Goal: Information Seeking & Learning: Learn about a topic

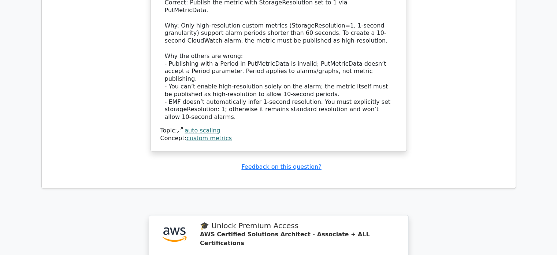
scroll to position [1068, 0]
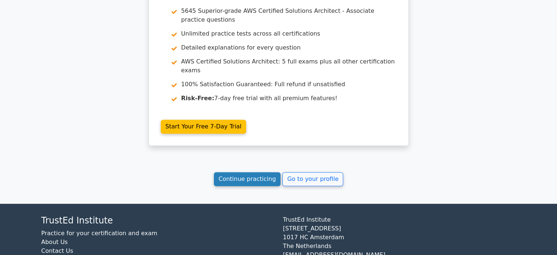
click at [255, 172] on link "Continue practicing" at bounding box center [247, 179] width 67 height 14
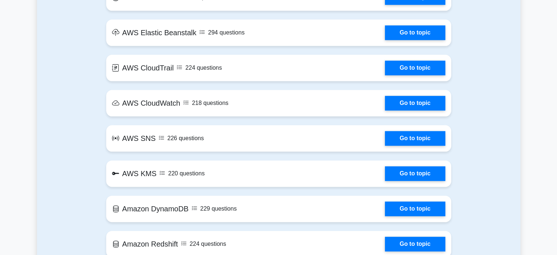
scroll to position [1114, 0]
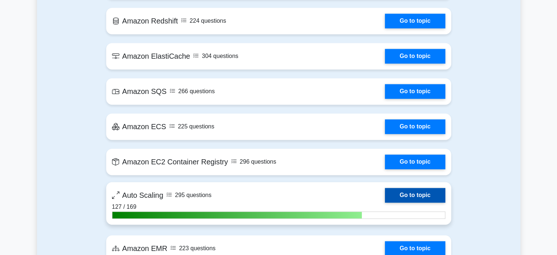
click at [426, 192] on link "Go to topic" at bounding box center [415, 195] width 60 height 15
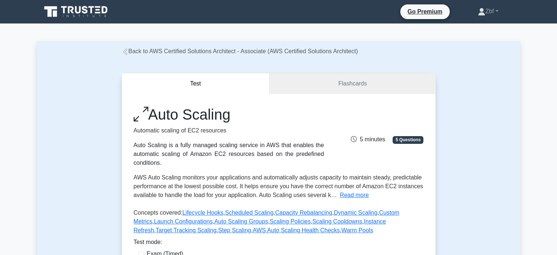
scroll to position [223, 0]
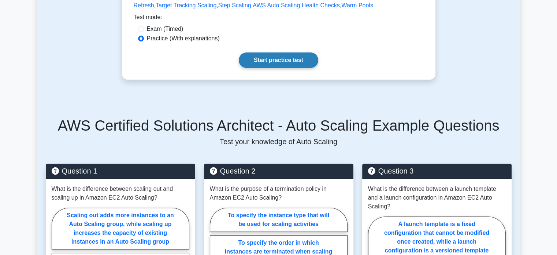
click at [267, 60] on link "Start practice test" at bounding box center [279, 59] width 80 height 15
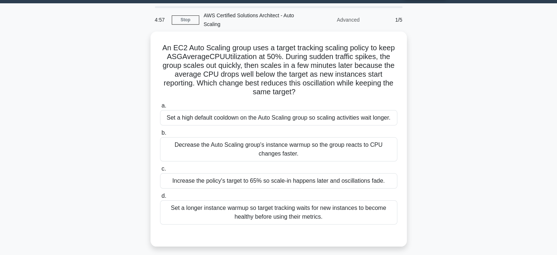
scroll to position [25, 0]
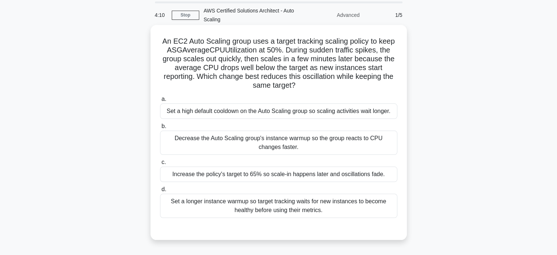
click at [343, 208] on div "Set a longer instance warmup so target tracking waits for new instances to beco…" at bounding box center [278, 205] width 237 height 24
click at [160, 192] on input "d. Set a longer instance warmup so target tracking waits for new instances to b…" at bounding box center [160, 189] width 0 height 5
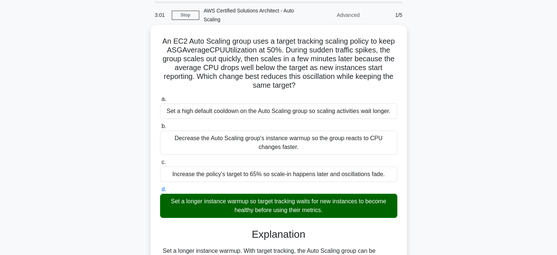
drag, startPoint x: 161, startPoint y: 40, endPoint x: 343, endPoint y: 211, distance: 250.4
click at [343, 211] on div "An EC2 Auto Scaling group uses a target tracking scaling policy to keep ASGAver…" at bounding box center [279, 232] width 251 height 409
copy div "An EC2 Auto Scaling group uses a target tracking scaling policy to keep ASGAver…"
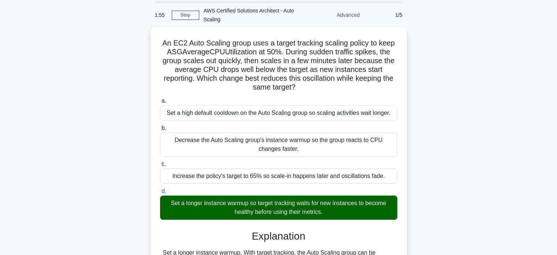
click at [465, 55] on div "An EC2 Auto Scaling group uses a target tracking scaling policy to keep ASGAver…" at bounding box center [279, 238] width 484 height 423
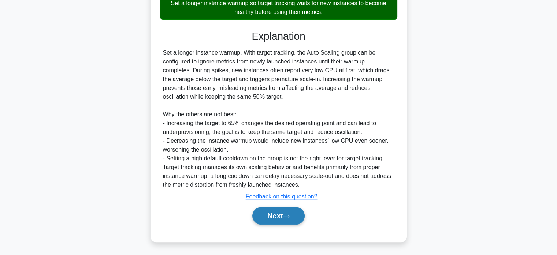
click at [291, 221] on button "Next" at bounding box center [278, 216] width 52 height 18
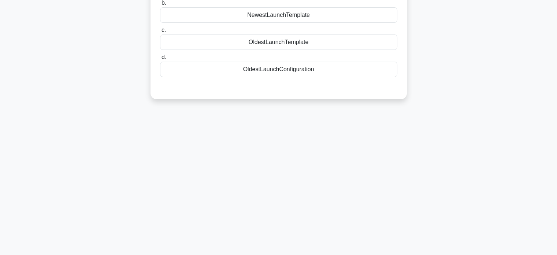
scroll to position [0, 0]
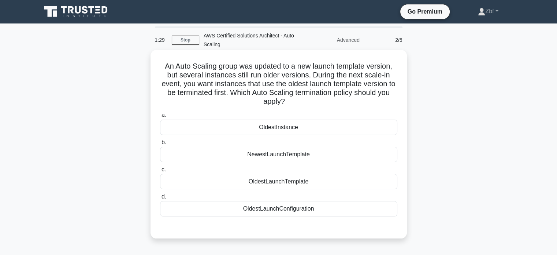
click at [337, 181] on div "OldestLaunchTemplate" at bounding box center [278, 181] width 237 height 15
click at [160, 172] on input "c. OldestLaunchTemplate" at bounding box center [160, 169] width 0 height 5
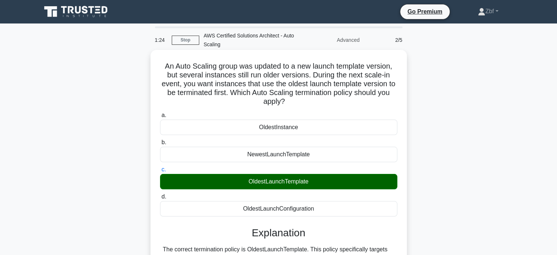
drag, startPoint x: 162, startPoint y: 66, endPoint x: 328, endPoint y: 211, distance: 220.7
click at [328, 211] on div "An Auto Scaling group was updated to a new launch template version, but several…" at bounding box center [279, 231] width 251 height 356
copy div "An Auto Scaling group was updated to a new launch template version, but several…"
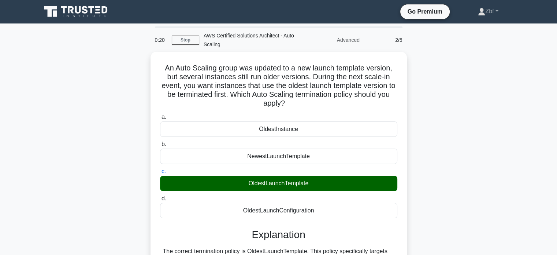
click at [437, 85] on div "An Auto Scaling group was updated to a new launch template version, but several…" at bounding box center [279, 237] width 484 height 370
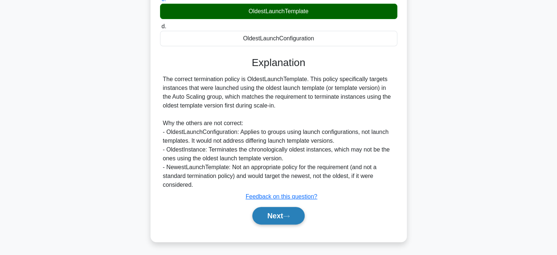
click at [280, 215] on button "Next" at bounding box center [278, 216] width 52 height 18
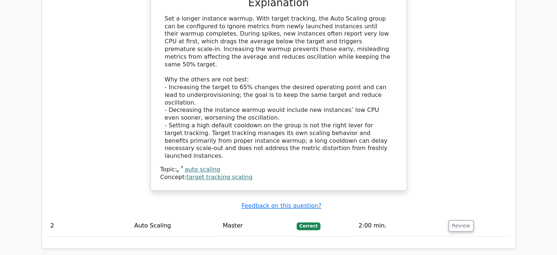
scroll to position [1122, 0]
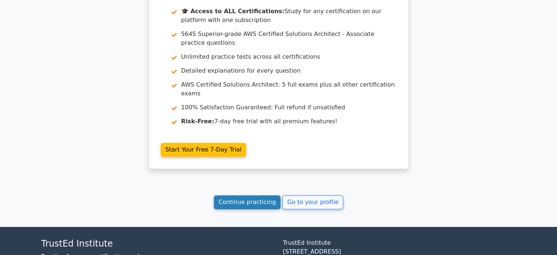
click at [265, 195] on link "Continue practicing" at bounding box center [247, 202] width 67 height 14
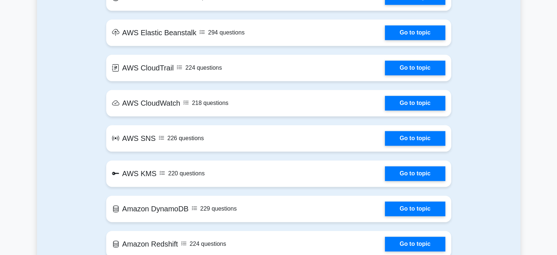
scroll to position [1114, 0]
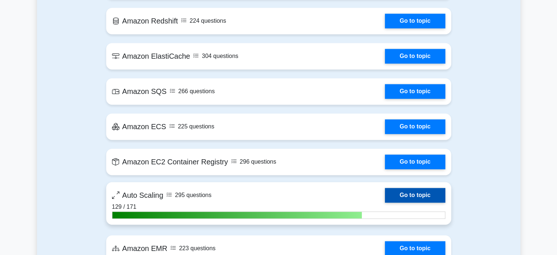
click at [422, 200] on link "Go to topic" at bounding box center [415, 195] width 60 height 15
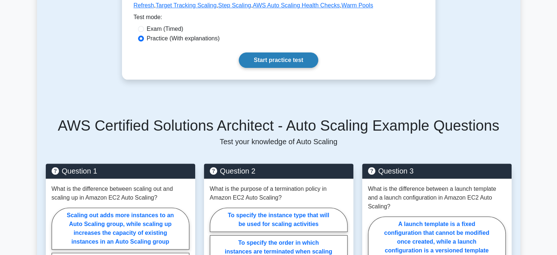
click at [293, 63] on link "Start practice test" at bounding box center [279, 59] width 80 height 15
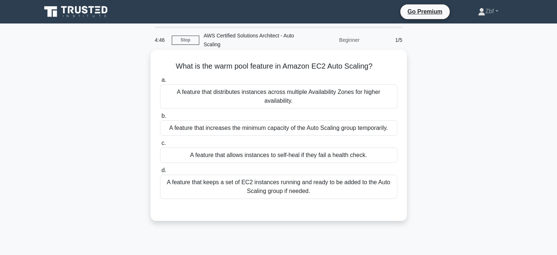
click at [344, 177] on div "A feature that keeps a set of EC2 instances running and ready to be added to th…" at bounding box center [278, 186] width 237 height 24
click at [160, 173] on input "d. A feature that keeps a set of EC2 instances running and ready to be added to…" at bounding box center [160, 170] width 0 height 5
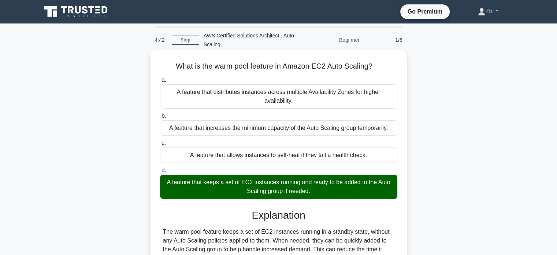
drag, startPoint x: 174, startPoint y: 65, endPoint x: 324, endPoint y: 192, distance: 196.8
click at [324, 192] on div "What is the warm pool feature in Amazon EC2 Auto Scaling? .spinner_0XTQ{transfo…" at bounding box center [279, 187] width 251 height 268
copy div "What is the warm pool feature in Amazon EC2 Auto Scaling? .spinner_0XTQ{transfo…"
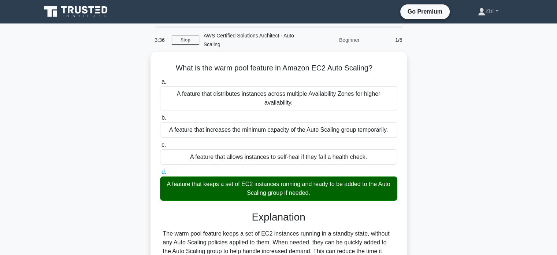
click at [507, 107] on div "What is the warm pool feature in Amazon EC2 Auto Scaling? .spinner_0XTQ{transfo…" at bounding box center [279, 193] width 484 height 282
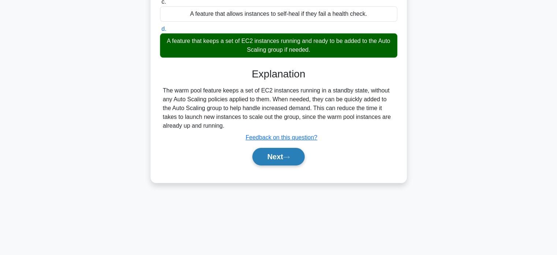
click at [278, 161] on button "Next" at bounding box center [278, 157] width 52 height 18
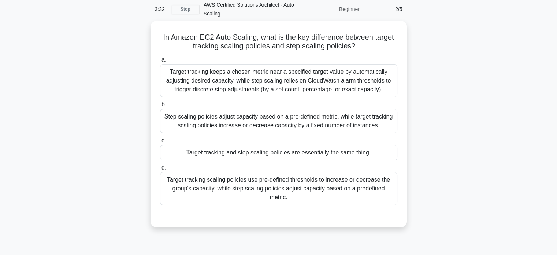
scroll to position [29, 0]
click at [378, 74] on div "Target tracking keeps a chosen metric near a specified target value by automati…" at bounding box center [278, 80] width 237 height 33
click at [160, 62] on input "a. Target tracking keeps a chosen metric near a specified target value by autom…" at bounding box center [160, 59] width 0 height 5
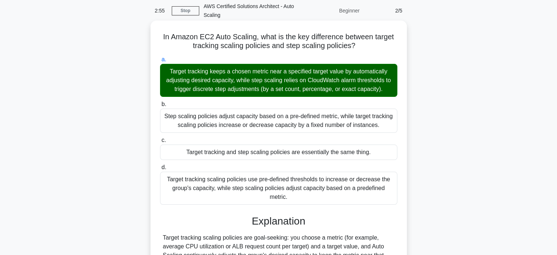
drag, startPoint x: 158, startPoint y: 34, endPoint x: 400, endPoint y: 189, distance: 286.8
click at [400, 189] on div "In Amazon EC2 Auto Scaling, what is the key difference between target tracking …" at bounding box center [279, 192] width 251 height 338
copy div "In Amazon EC2 Auto Scaling, what is the key difference between target tracking …"
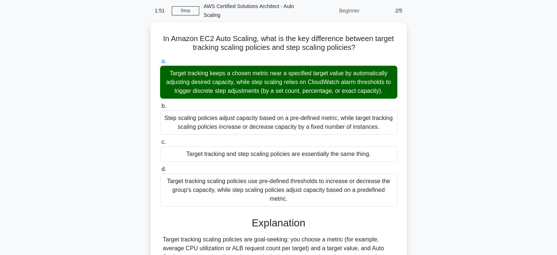
click at [410, 45] on div "In Amazon EC2 Auto Scaling, what is the key difference between target tracking …" at bounding box center [279, 198] width 484 height 353
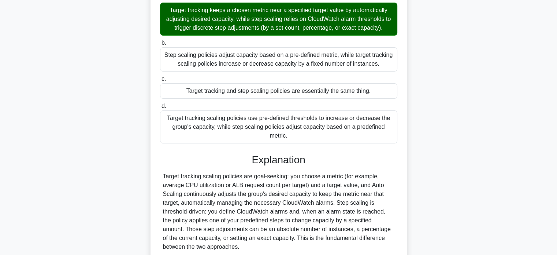
scroll to position [144, 0]
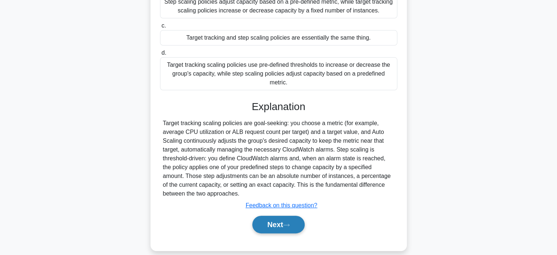
click at [282, 215] on button "Next" at bounding box center [278, 224] width 52 height 18
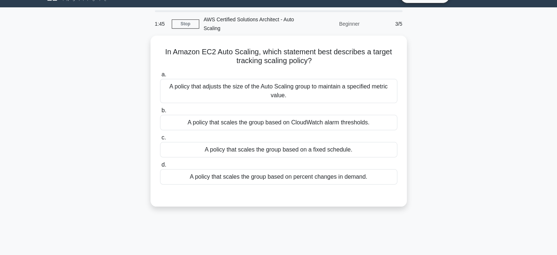
scroll to position [16, 0]
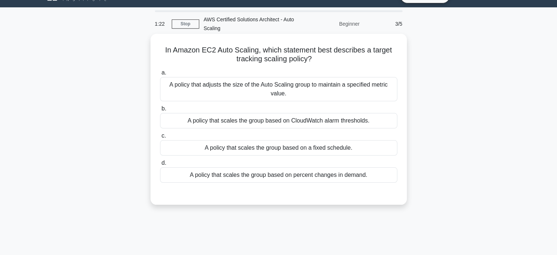
click at [331, 93] on div "A policy that adjusts the size of the Auto Scaling group to maintain a specifie…" at bounding box center [278, 89] width 237 height 24
click at [160, 75] on input "a. A policy that adjusts the size of the Auto Scaling group to maintain a speci…" at bounding box center [160, 72] width 0 height 5
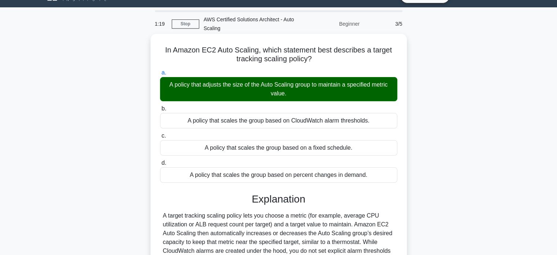
drag, startPoint x: 157, startPoint y: 47, endPoint x: 383, endPoint y: 175, distance: 259.9
click at [383, 175] on div "In Amazon EC2 Auto Scaling, which statement best describes a target tracking sc…" at bounding box center [279, 184] width 251 height 294
copy div "In Amazon EC2 Auto Scaling, which statement best describes a target tracking sc…"
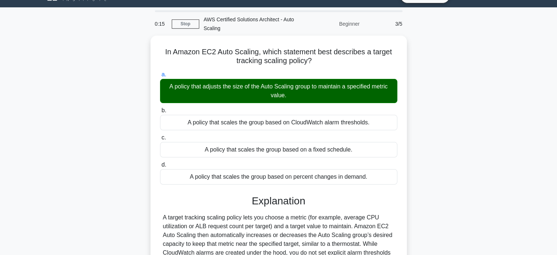
click at [454, 56] on div "In Amazon EC2 Auto Scaling, which statement best describes a target tracking sc…" at bounding box center [279, 190] width 484 height 309
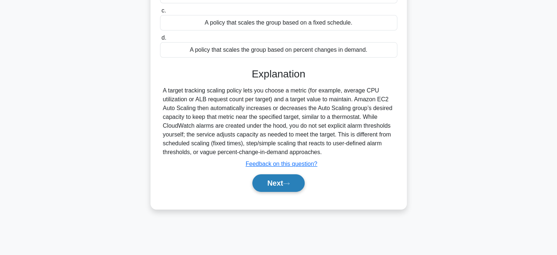
click at [287, 185] on button "Next" at bounding box center [278, 183] width 52 height 18
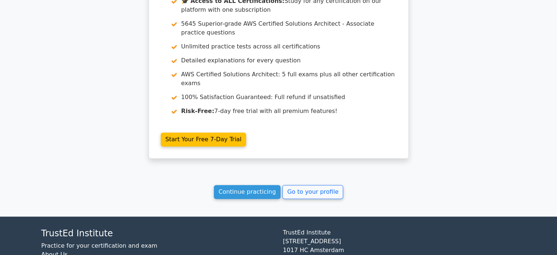
scroll to position [1007, 0]
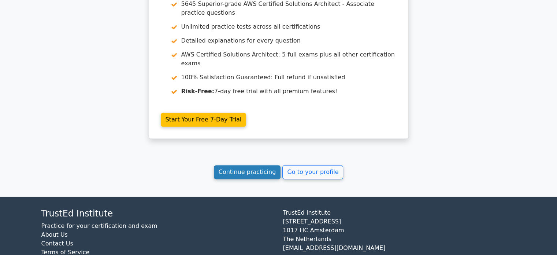
click at [264, 165] on link "Continue practicing" at bounding box center [247, 172] width 67 height 14
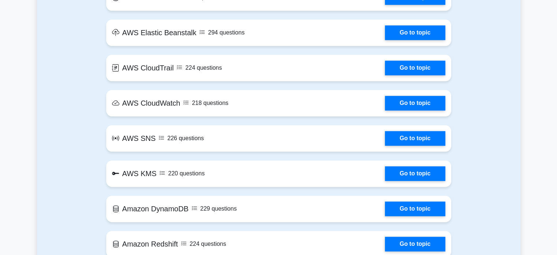
scroll to position [1114, 0]
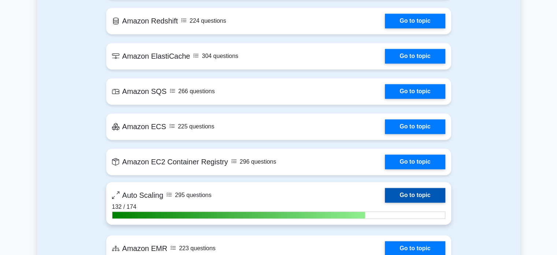
click at [424, 191] on link "Go to topic" at bounding box center [415, 195] width 60 height 15
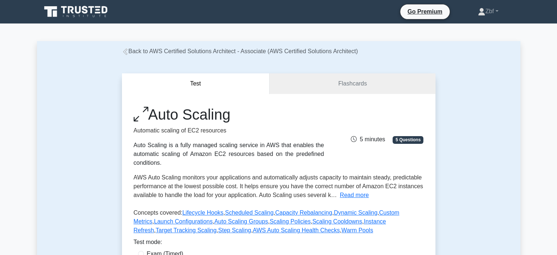
scroll to position [223, 0]
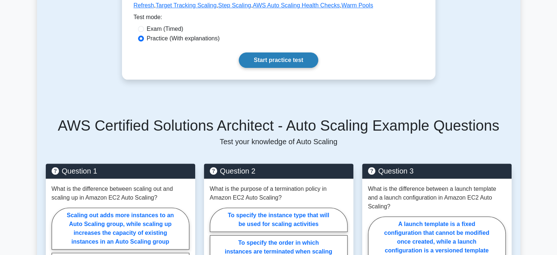
click at [290, 64] on link "Start practice test" at bounding box center [279, 59] width 80 height 15
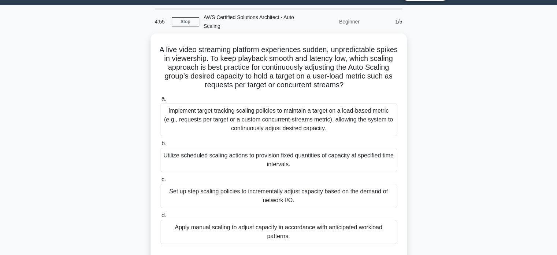
scroll to position [21, 0]
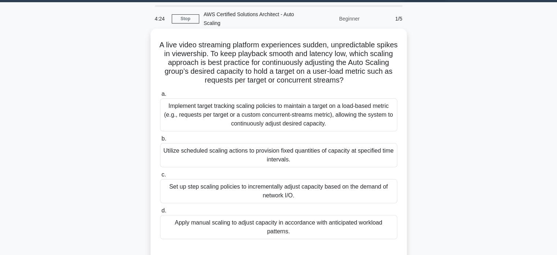
click at [315, 107] on div "Implement target tracking scaling policies to maintain a target on a load-based…" at bounding box center [278, 114] width 237 height 33
click at [160, 96] on input "a. Implement target tracking scaling policies to maintain a target on a load-ba…" at bounding box center [160, 94] width 0 height 5
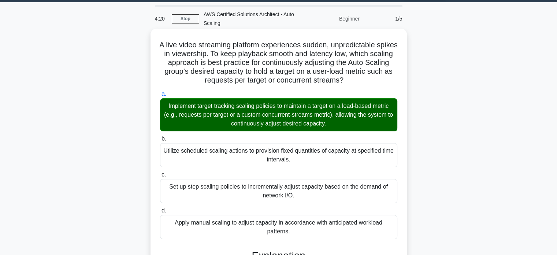
click at [167, 44] on h5 "A live video streaming platform experiences sudden, unpredictable spikes in vie…" at bounding box center [278, 62] width 239 height 45
drag, startPoint x: 168, startPoint y: 45, endPoint x: 299, endPoint y: 230, distance: 227.1
click at [299, 230] on div "A live video streaming platform experiences sudden, unpredictable spikes in vie…" at bounding box center [279, 210] width 251 height 356
copy div "A live video streaming platform experiences sudden, unpredictable spikes in vie…"
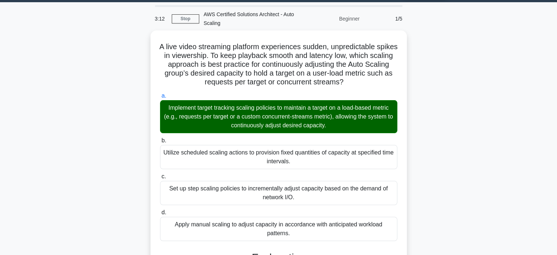
click at [456, 77] on div "A live video streaming platform experiences sudden, unpredictable spikes in vie…" at bounding box center [279, 215] width 484 height 370
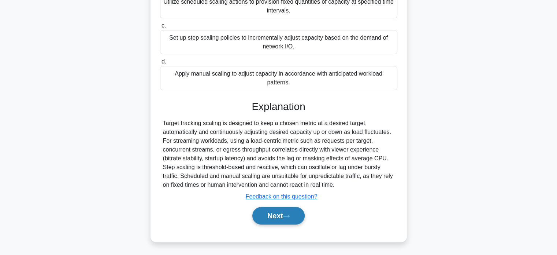
click at [295, 215] on button "Next" at bounding box center [278, 216] width 52 height 18
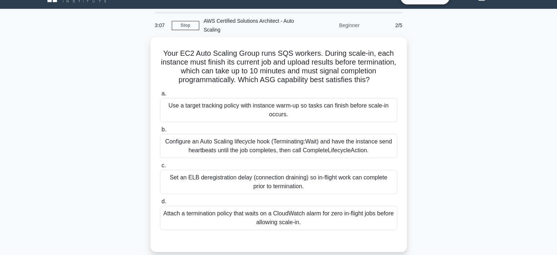
scroll to position [13, 0]
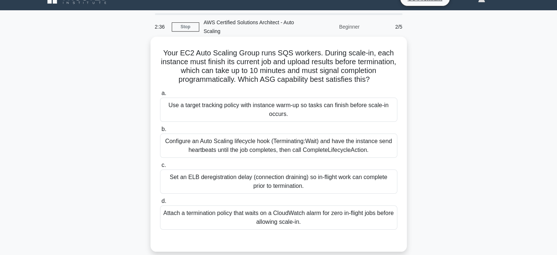
click at [341, 150] on div "Configure an Auto Scaling lifecycle hook (Terminating:Wait) and have the instan…" at bounding box center [278, 145] width 237 height 24
click at [160, 132] on input "b. Configure an Auto Scaling lifecycle hook (Terminating:Wait) and have the ins…" at bounding box center [160, 129] width 0 height 5
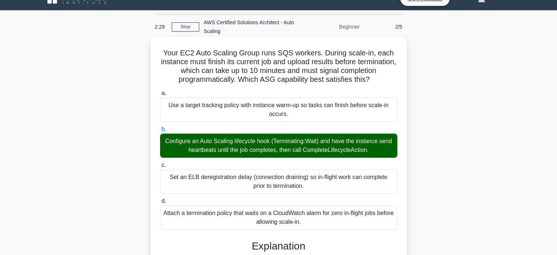
drag, startPoint x: 163, startPoint y: 51, endPoint x: 319, endPoint y: 231, distance: 238.7
click at [319, 231] on div "Your EC2 Auto Scaling Group runs SQS workers. During scale-in, each instance mu…" at bounding box center [279, 248] width 251 height 417
copy div "Your EC2 Auto Scaling Group runs SQS workers. During scale-in, each instance mu…"
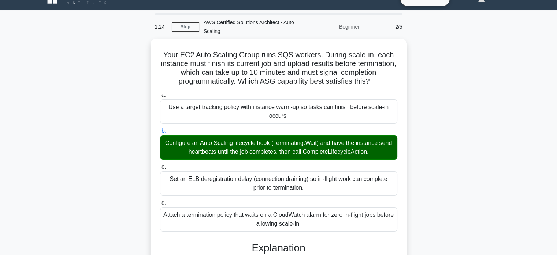
click at [452, 69] on div "Your EC2 Auto Scaling Group runs SQS workers. During scale-in, each instance mu…" at bounding box center [279, 254] width 484 height 432
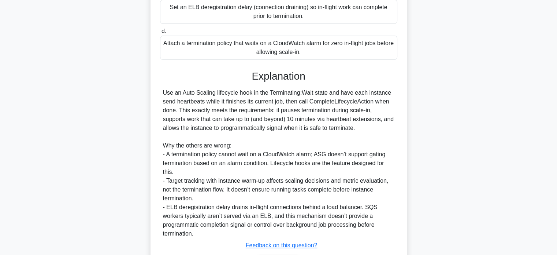
scroll to position [240, 0]
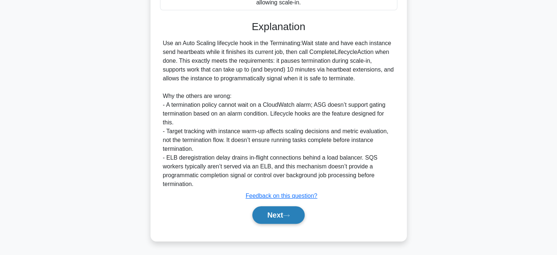
click at [280, 211] on button "Next" at bounding box center [278, 215] width 52 height 18
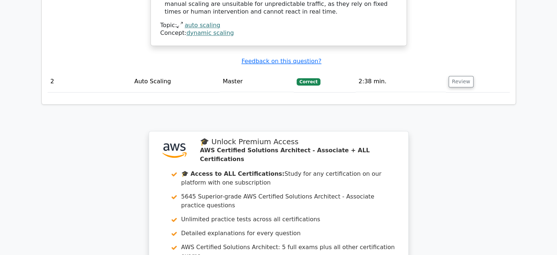
scroll to position [1075, 0]
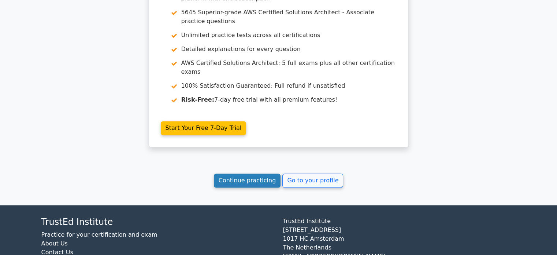
click at [261, 173] on link "Continue practicing" at bounding box center [247, 180] width 67 height 14
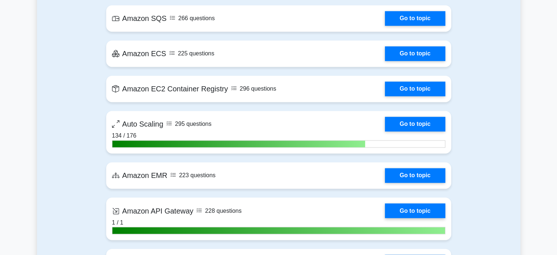
scroll to position [1159, 0]
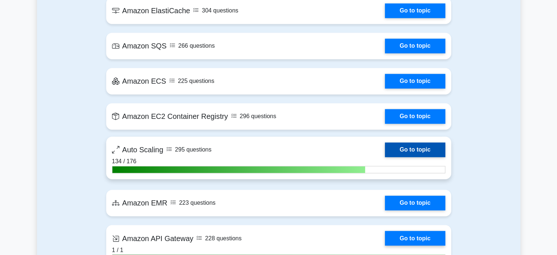
click at [433, 147] on link "Go to topic" at bounding box center [415, 149] width 60 height 15
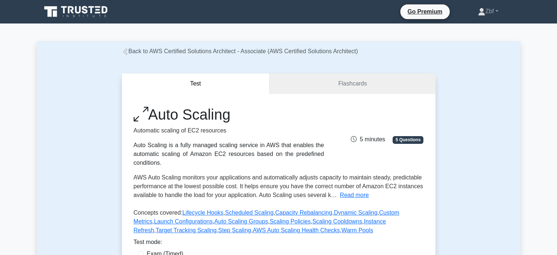
scroll to position [223, 0]
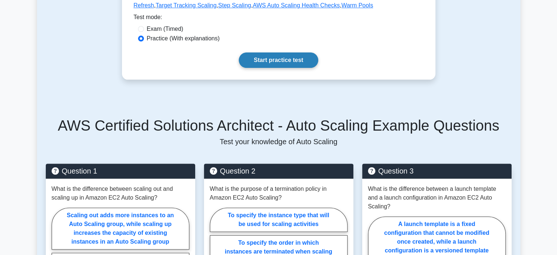
click at [295, 61] on link "Start practice test" at bounding box center [279, 59] width 80 height 15
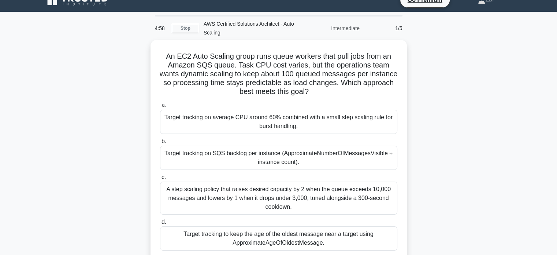
scroll to position [17, 0]
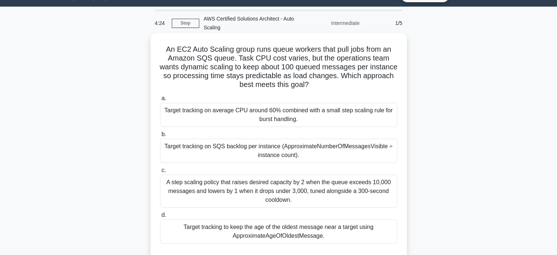
click at [369, 148] on div "Target tracking on SQS backlog per instance (ApproximateNumberOfMessagesVisible…" at bounding box center [278, 150] width 237 height 24
click at [160, 137] on input "b. Target tracking on SQS backlog per instance (ApproximateNumberOfMessagesVisi…" at bounding box center [160, 134] width 0 height 5
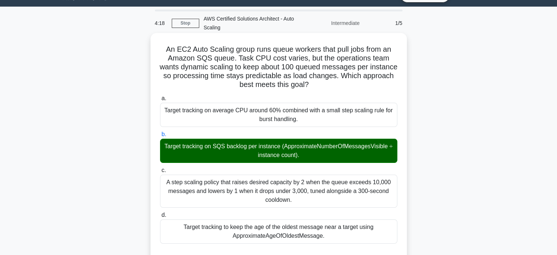
drag, startPoint x: 163, startPoint y: 49, endPoint x: 331, endPoint y: 237, distance: 252.2
click at [331, 237] on div "An EC2 Auto Scaling group runs queue workers that pull jobs from an Amazon SQS …" at bounding box center [279, 253] width 251 height 435
copy div "An EC2 Auto Scaling group runs queue workers that pull jobs from an Amazon SQS …"
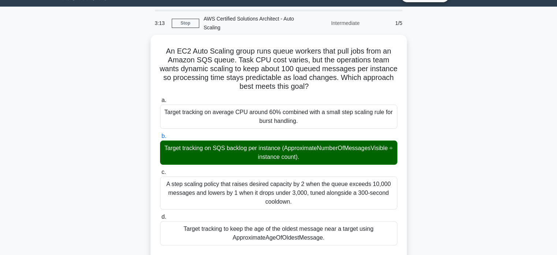
click at [451, 43] on div "An EC2 Auto Scaling group runs queue workers that pull jobs from an Amazon SQS …" at bounding box center [279, 260] width 484 height 450
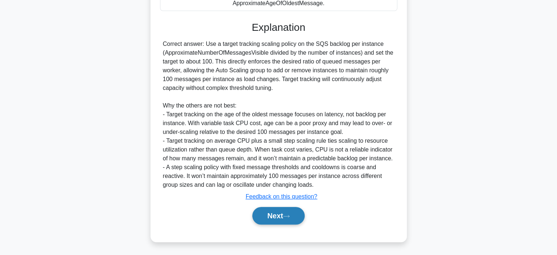
click at [284, 217] on button "Next" at bounding box center [278, 216] width 52 height 18
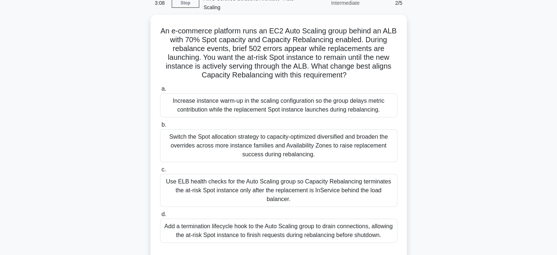
scroll to position [37, 0]
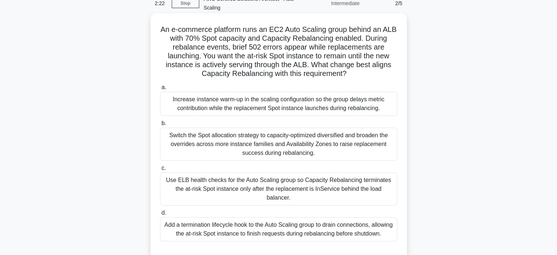
click at [368, 222] on div "Add a termination lifecycle hook to the Auto Scaling group to drain connections…" at bounding box center [278, 229] width 237 height 24
click at [160, 215] on input "d. Add a termination lifecycle hook to the Auto Scaling group to drain connecti…" at bounding box center [160, 212] width 0 height 5
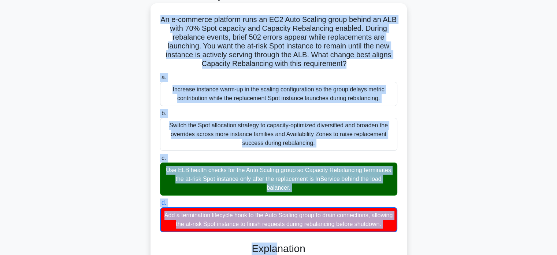
scroll to position [58, 0]
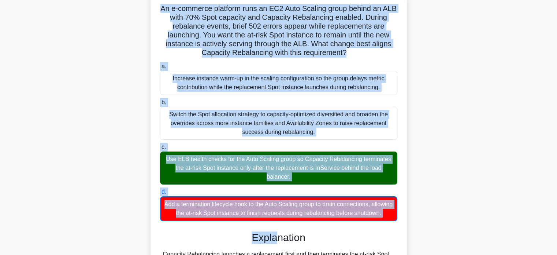
drag, startPoint x: 166, startPoint y: 19, endPoint x: 309, endPoint y: 220, distance: 247.2
click at [309, 220] on div "An e-commerce platform runs an EC2 Auto Scaling group behind an ALB with 70% Sp…" at bounding box center [279, 221] width 251 height 453
copy div "An e-commerce platform runs an EC2 Auto Scaling group behind an ALB with 70% Sp…"
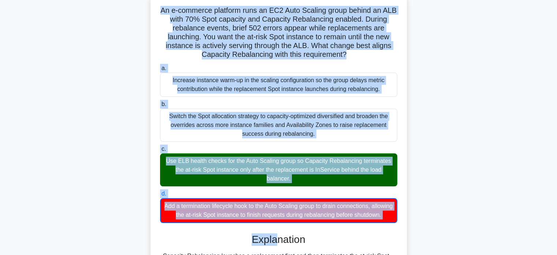
click at [440, 55] on div "An e-commerce platform runs an EC2 Auto Scaling group behind an ALB with 70% Sp…" at bounding box center [279, 228] width 484 height 468
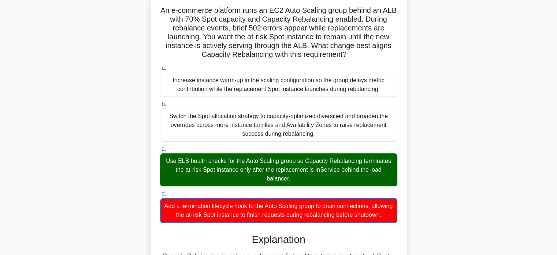
scroll to position [250, 0]
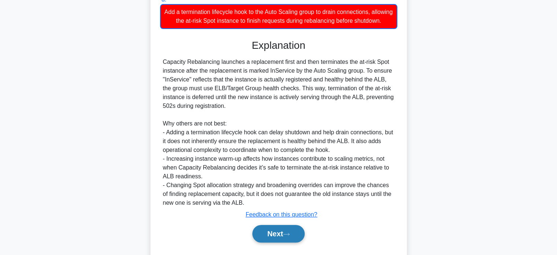
click at [284, 234] on button "Next" at bounding box center [278, 234] width 52 height 18
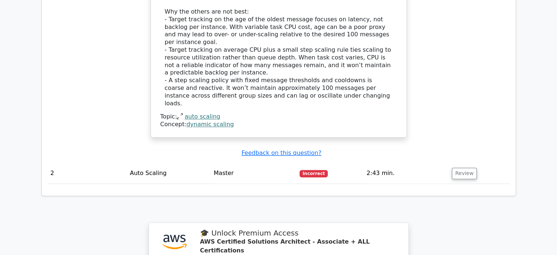
scroll to position [1151, 0]
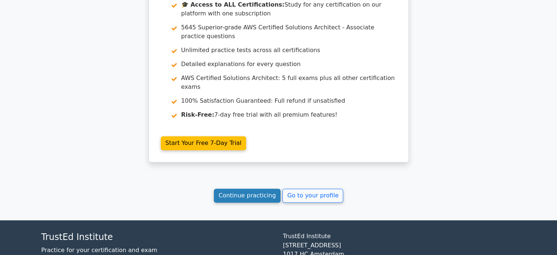
click at [272, 188] on link "Continue practicing" at bounding box center [247, 195] width 67 height 14
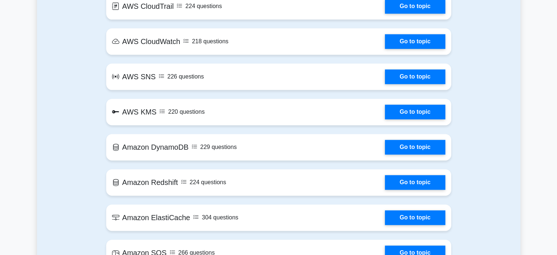
scroll to position [1114, 0]
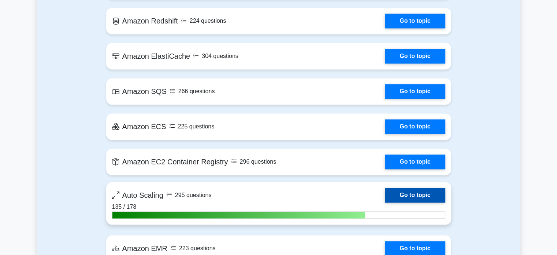
click at [426, 194] on link "Go to topic" at bounding box center [415, 195] width 60 height 15
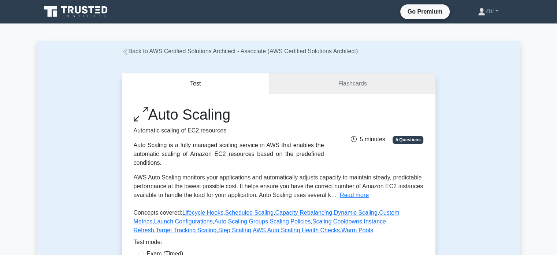
scroll to position [223, 0]
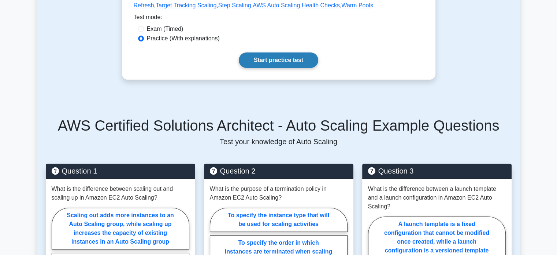
click at [306, 65] on link "Start practice test" at bounding box center [279, 59] width 80 height 15
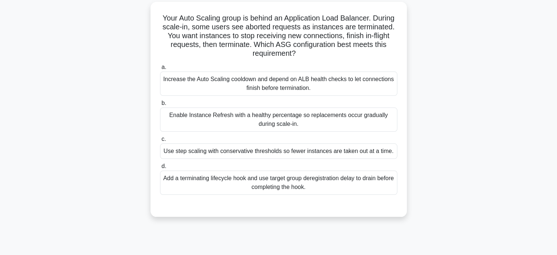
scroll to position [53, 0]
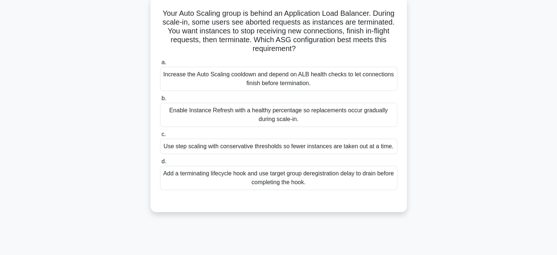
click at [303, 177] on div "Add a terminating lifecycle hook and use target group deregistration delay to d…" at bounding box center [278, 178] width 237 height 24
click at [160, 164] on input "d. Add a terminating lifecycle hook and use target group deregistration delay t…" at bounding box center [160, 161] width 0 height 5
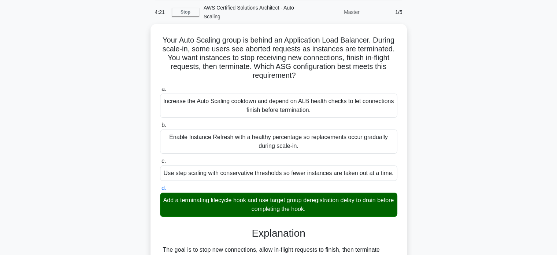
scroll to position [27, 0]
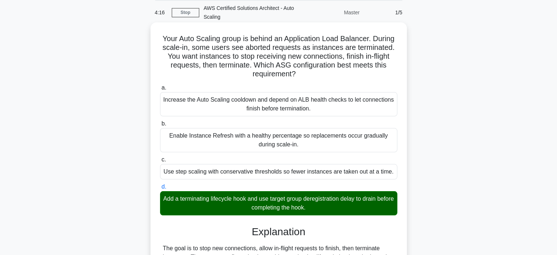
drag, startPoint x: 159, startPoint y: 38, endPoint x: 334, endPoint y: 207, distance: 243.3
click at [334, 207] on div "Your Auto Scaling group is behind an Application Load Balancer. During scale-in…" at bounding box center [279, 225] width 251 height 400
copy div "Your Auto Scaling group is behind an Application Load Balancer. During scale-in…"
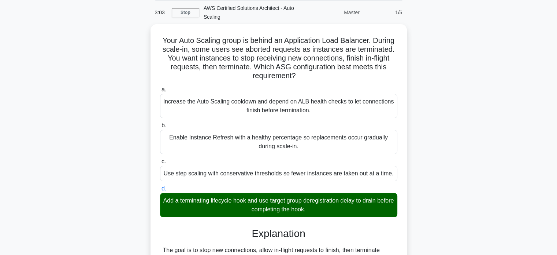
click at [428, 42] on div "Your Auto Scaling group is behind an Application Load Balancer. During scale-in…" at bounding box center [279, 231] width 484 height 414
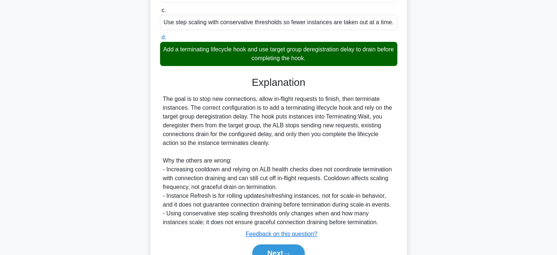
scroll to position [214, 0]
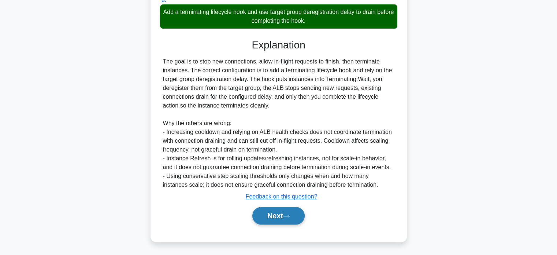
click at [299, 215] on button "Next" at bounding box center [278, 216] width 52 height 18
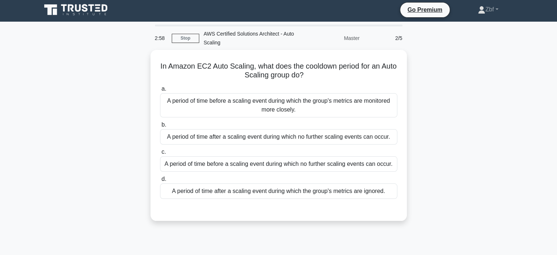
scroll to position [1, 0]
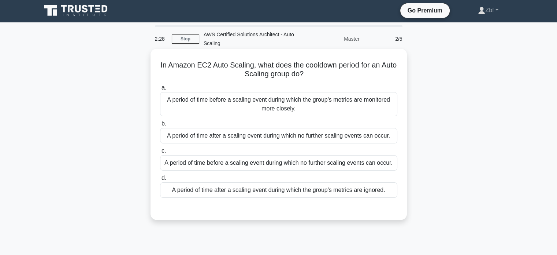
click at [359, 137] on div "A period of time after a scaling event during which no further scaling events c…" at bounding box center [278, 135] width 237 height 15
click at [160, 126] on input "b. A period of time after a scaling event during which no further scaling event…" at bounding box center [160, 123] width 0 height 5
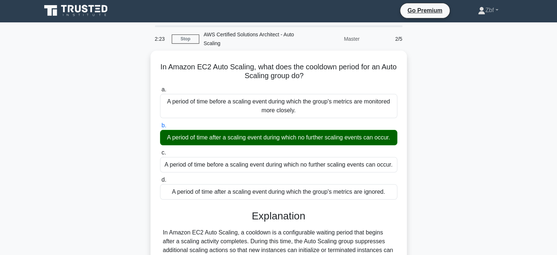
drag, startPoint x: 164, startPoint y: 63, endPoint x: 407, endPoint y: 184, distance: 271.0
click at [407, 184] on div "In Amazon EC2 Auto Scaling, what does the cooldown period for an Auto Scaling g…" at bounding box center [279, 196] width 484 height 291
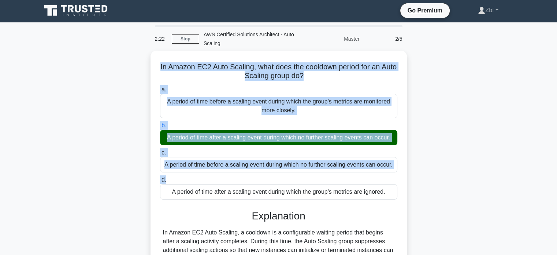
click at [407, 184] on div "In Amazon EC2 Auto Scaling, what does the cooldown period for an Auto Scaling g…" at bounding box center [279, 196] width 484 height 291
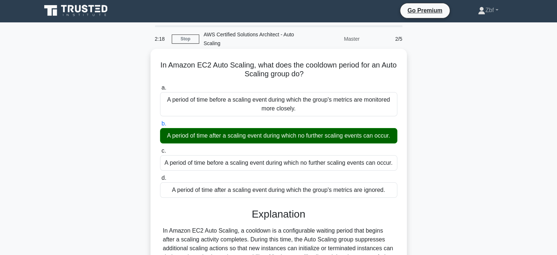
drag, startPoint x: 165, startPoint y: 60, endPoint x: 391, endPoint y: 191, distance: 261.5
click at [391, 191] on div "In Amazon EC2 Auto Scaling, what does the cooldown period for an Auto Scaling g…" at bounding box center [279, 190] width 251 height 277
copy div "In Amazon EC2 Auto Scaling, what does the cooldown period for an Auto Scaling g…"
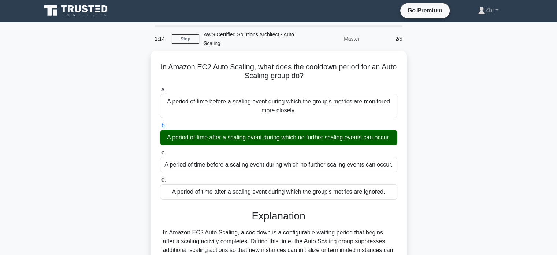
click at [419, 70] on div "In Amazon EC2 Auto Scaling, what does the cooldown period for an Auto Scaling g…" at bounding box center [279, 196] width 484 height 291
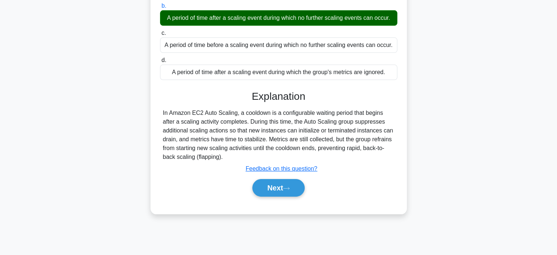
scroll to position [141, 0]
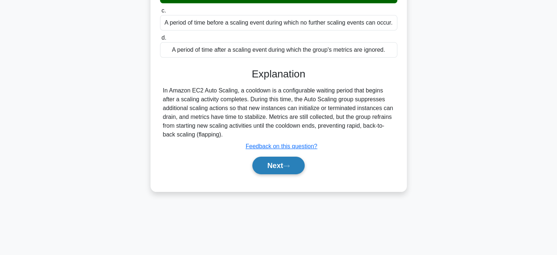
click at [298, 168] on button "Next" at bounding box center [278, 165] width 52 height 18
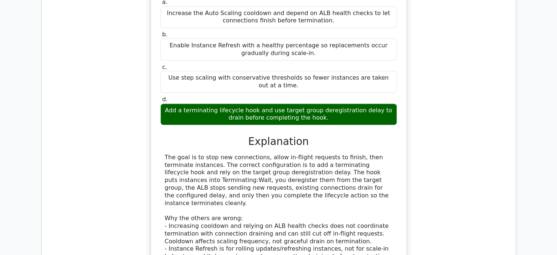
scroll to position [1121, 0]
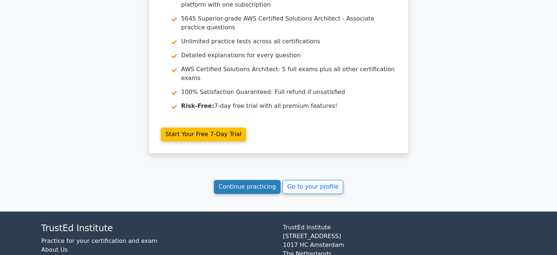
click at [255, 180] on link "Continue practicing" at bounding box center [247, 187] width 67 height 14
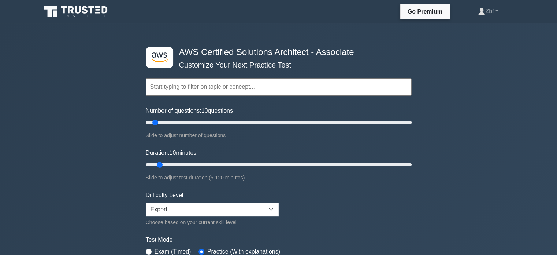
click at [548, 128] on div ".st0{fill:#252F3E;} .st1{fill-rule:evenodd;clip-rule:evenodd;fill:#FF9900;} AWS…" at bounding box center [278, 259] width 557 height 472
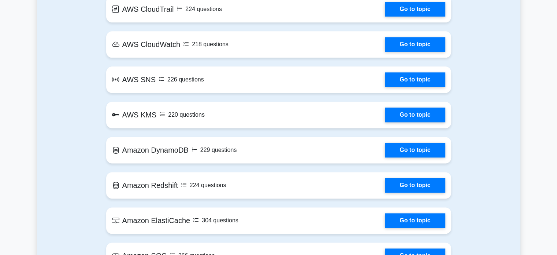
scroll to position [1114, 0]
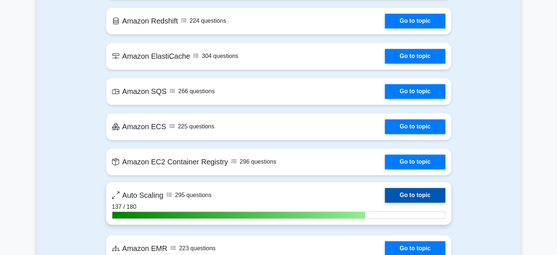
click at [417, 192] on link "Go to topic" at bounding box center [415, 195] width 60 height 15
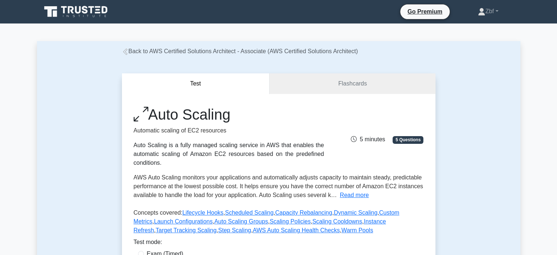
scroll to position [223, 0]
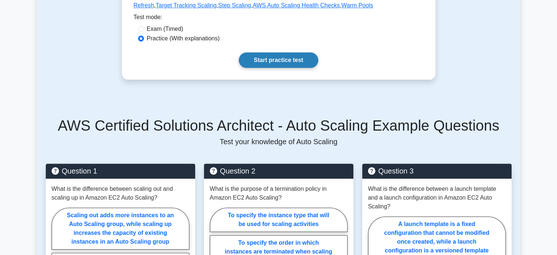
click at [297, 61] on link "Start practice test" at bounding box center [279, 59] width 80 height 15
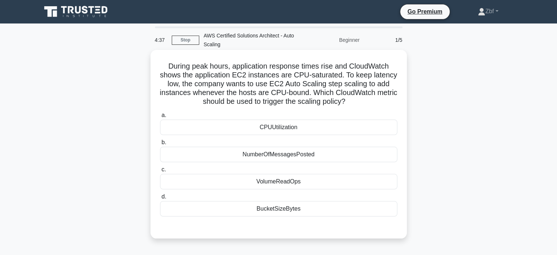
click at [284, 121] on div "CPUUtilization" at bounding box center [278, 126] width 237 height 15
click at [160, 118] on input "a. CPUUtilization" at bounding box center [160, 115] width 0 height 5
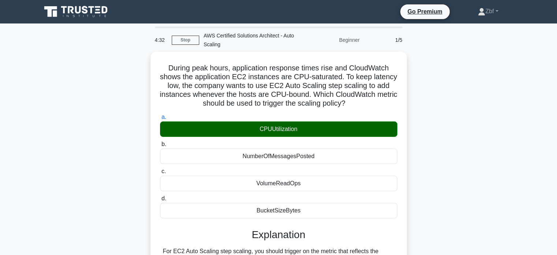
scroll to position [141, 0]
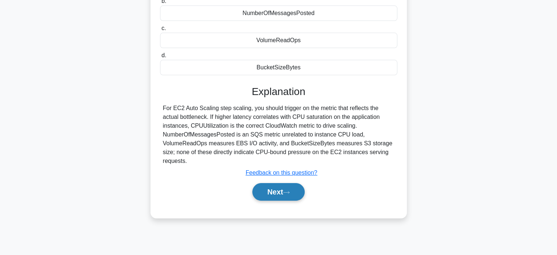
click at [298, 188] on button "Next" at bounding box center [278, 192] width 52 height 18
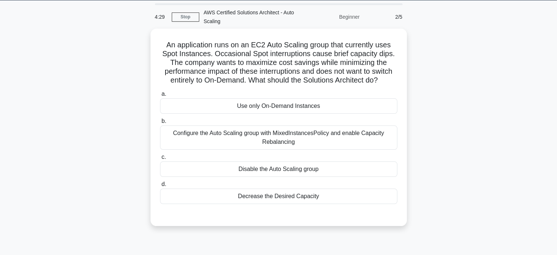
scroll to position [20, 0]
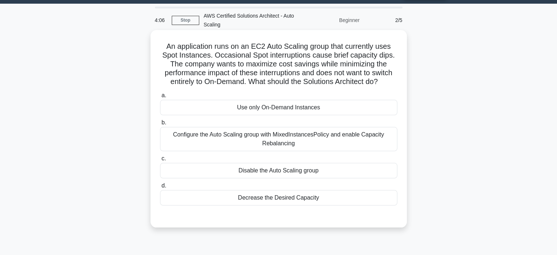
click at [334, 140] on div "Configure the Auto Scaling group with MixedInstancesPolicy and enable Capacity …" at bounding box center [278, 139] width 237 height 24
click at [160, 125] on input "b. Configure the Auto Scaling group with MixedInstancesPolicy and enable Capaci…" at bounding box center [160, 122] width 0 height 5
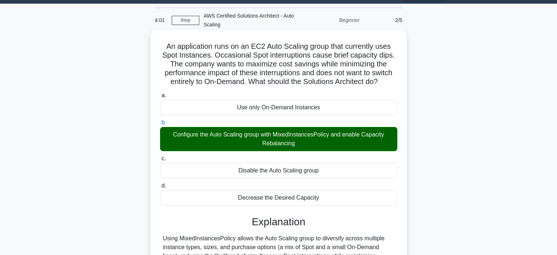
drag, startPoint x: 164, startPoint y: 45, endPoint x: 334, endPoint y: 195, distance: 226.4
click at [334, 195] on div "An application runs on an EC2 Auto Scaling group that currently uses Spot Insta…" at bounding box center [279, 193] width 251 height 321
copy div "An application runs on an EC2 Auto Scaling group that currently uses Spot Insta…"
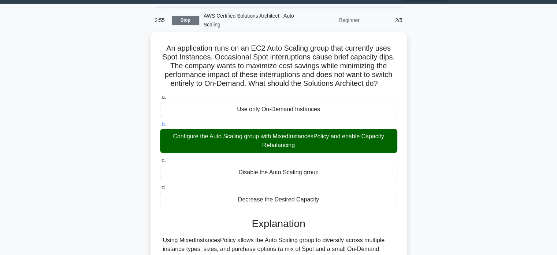
click at [184, 20] on link "Stop" at bounding box center [185, 20] width 27 height 9
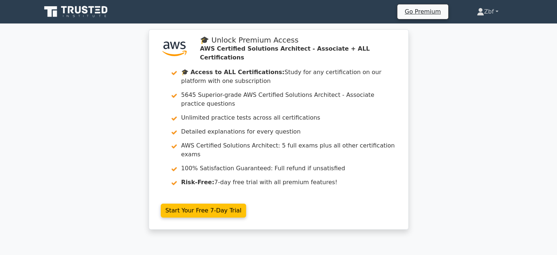
click at [487, 14] on link "Zbf" at bounding box center [487, 11] width 57 height 15
click at [485, 10] on link "Zbf" at bounding box center [487, 11] width 57 height 15
click at [496, 12] on link "Zbf" at bounding box center [487, 11] width 57 height 15
click at [491, 14] on link "Zbf" at bounding box center [487, 11] width 57 height 15
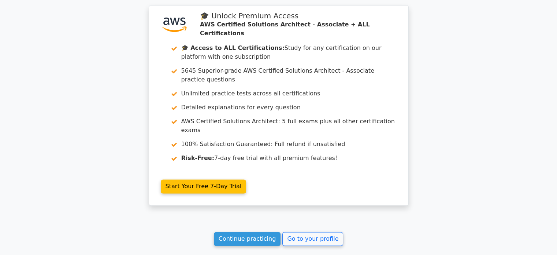
scroll to position [982, 0]
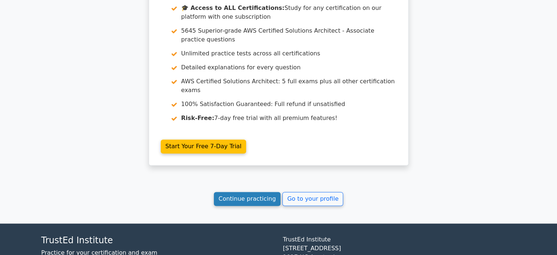
click at [276, 192] on link "Continue practicing" at bounding box center [247, 199] width 67 height 14
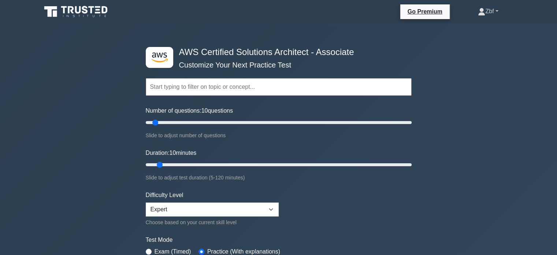
click at [481, 14] on link "Zbf" at bounding box center [488, 11] width 55 height 15
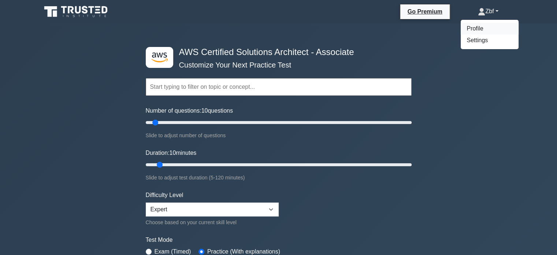
click at [477, 27] on link "Profile" at bounding box center [490, 29] width 58 height 12
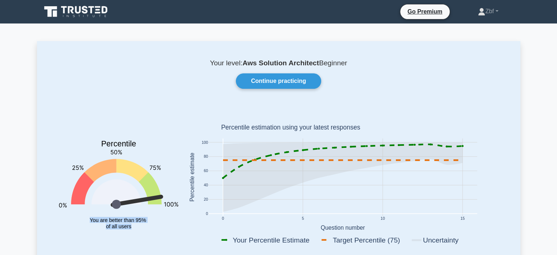
drag, startPoint x: 89, startPoint y: 218, endPoint x: 138, endPoint y: 228, distance: 49.7
click at [138, 228] on icon "Percentile You are better than 95% of all users" at bounding box center [118, 178] width 119 height 144
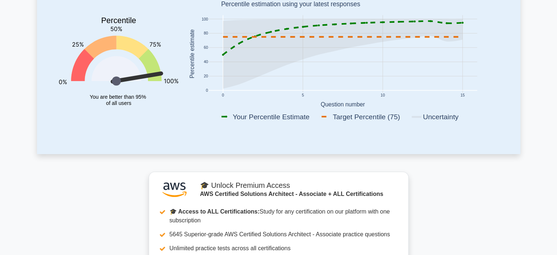
scroll to position [119, 0]
